Goal: Complete application form

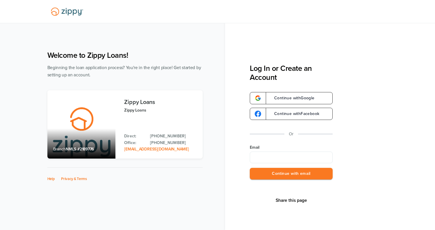
click at [275, 158] on input "Email" at bounding box center [291, 158] width 83 height 12
type input "**********"
click at [293, 175] on button "Continue with email" at bounding box center [291, 174] width 83 height 12
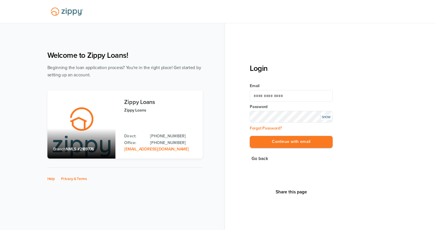
click at [250, 136] on button "Continue with email" at bounding box center [291, 142] width 83 height 12
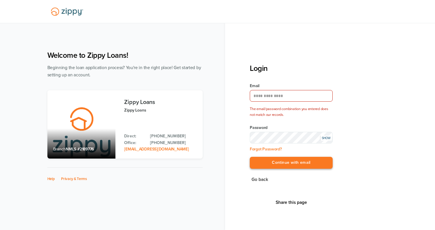
click at [250, 157] on button "Continue with email" at bounding box center [291, 163] width 83 height 12
click at [325, 138] on div "SHOW" at bounding box center [326, 138] width 12 height 5
click at [250, 157] on button "Continue with email" at bounding box center [291, 163] width 83 height 12
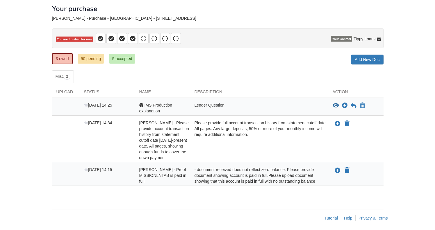
scroll to position [33, 0]
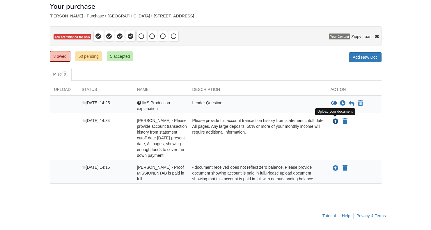
click at [335, 120] on icon "Upload Robert Fultz - Please provide account transaction history from statement…" at bounding box center [335, 122] width 6 height 6
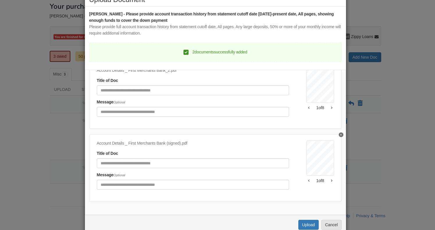
scroll to position [26, 0]
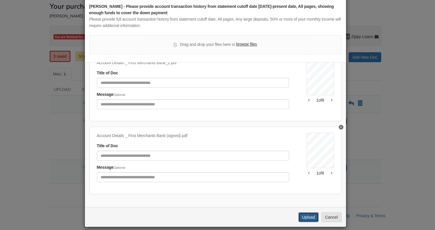
click at [301, 217] on button "Upload" at bounding box center [308, 218] width 20 height 10
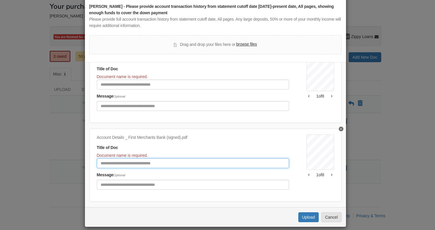
click at [183, 166] on input "Document Title" at bounding box center [193, 163] width 192 height 10
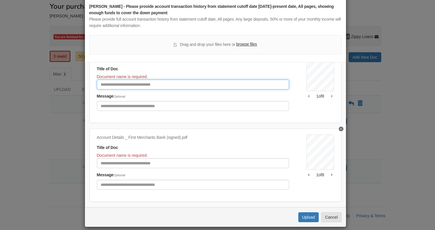
click at [131, 82] on input "Document Title" at bounding box center [193, 85] width 192 height 10
click at [132, 87] on input "Document Title" at bounding box center [193, 85] width 192 height 10
type input "******"
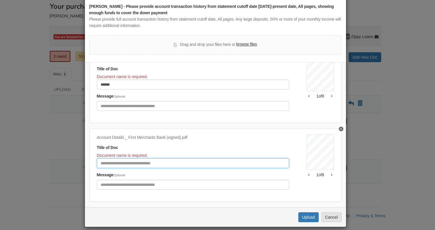
click at [110, 164] on input "Document Title" at bounding box center [193, 163] width 192 height 10
type input "*"
type input "******"
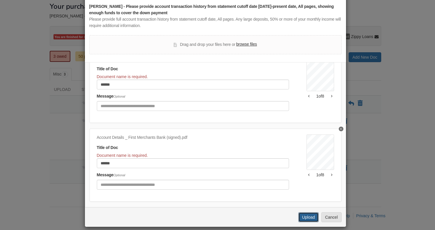
click at [300, 216] on button "Upload" at bounding box center [308, 218] width 20 height 10
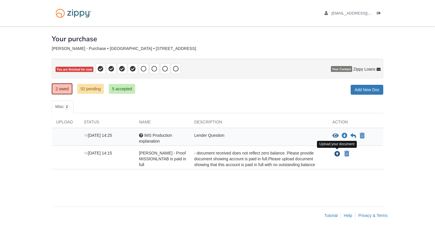
click at [336, 153] on icon "Upload Robert Fultz - Proof MISSIONLNTAB is paid in full" at bounding box center [337, 154] width 6 height 6
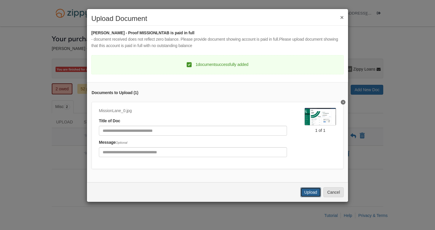
click at [306, 197] on button "Upload" at bounding box center [310, 193] width 20 height 10
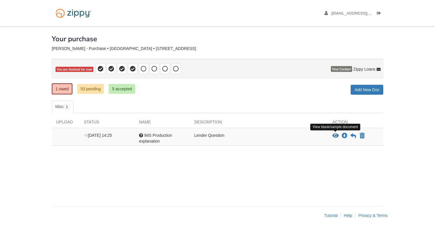
click at [335, 135] on icon "View IMS Production explanation" at bounding box center [335, 136] width 6 height 6
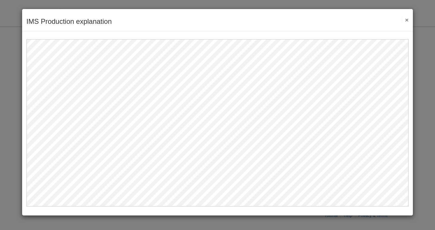
click at [405, 19] on button "×" at bounding box center [405, 20] width 7 height 6
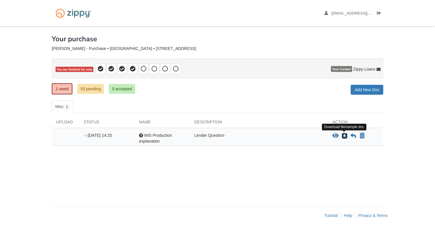
click at [343, 134] on icon "Download IMS Production explanation" at bounding box center [345, 136] width 6 height 6
click at [353, 135] on icon at bounding box center [353, 136] width 6 height 6
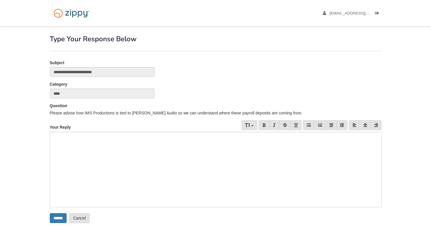
click at [87, 138] on div at bounding box center [215, 170] width 331 height 76
click at [88, 138] on div at bounding box center [215, 170] width 331 height 76
paste div
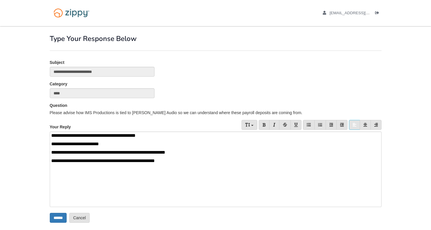
scroll to position [8, 0]
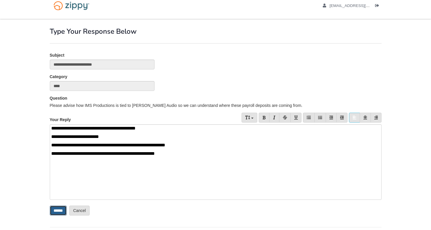
click at [63, 211] on input "******" at bounding box center [58, 211] width 17 height 10
